Goal: Information Seeking & Learning: Learn about a topic

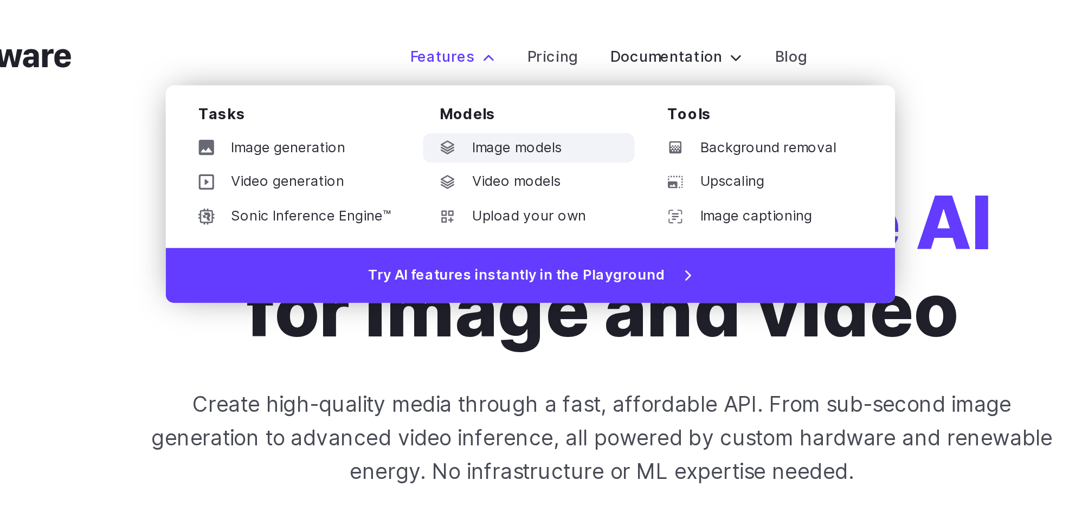
click at [490, 80] on link "Image models" at bounding box center [502, 79] width 113 height 16
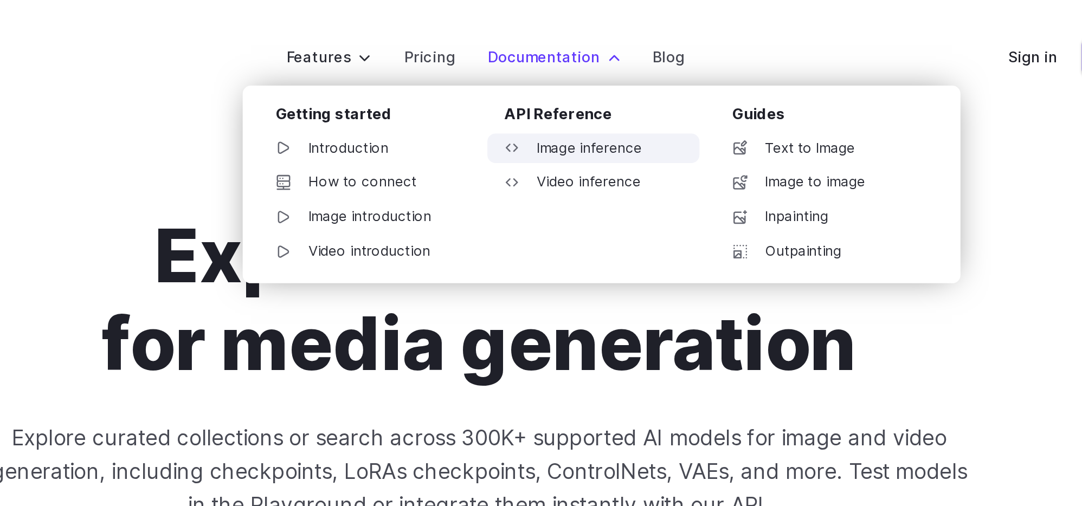
click at [606, 74] on link "Image inference" at bounding box center [601, 79] width 113 height 16
